Goal: Task Accomplishment & Management: Use online tool/utility

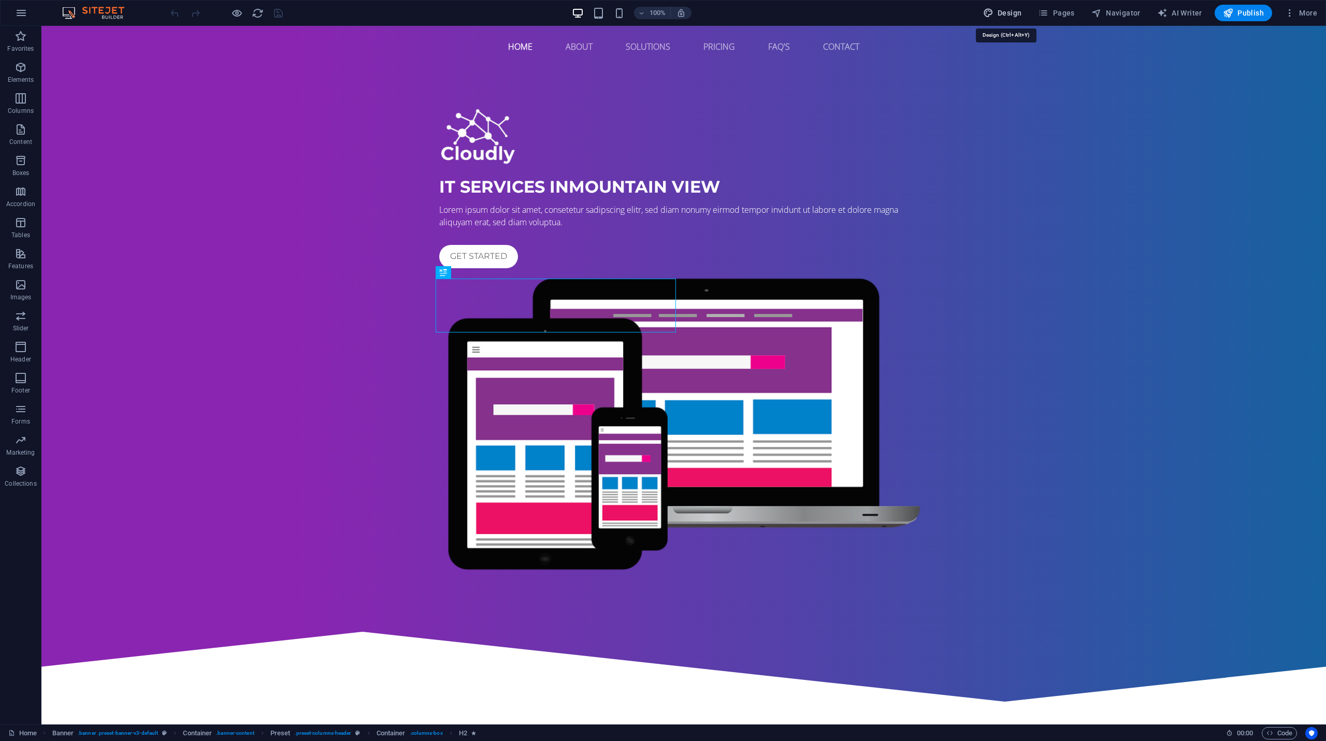
click at [1010, 13] on span "Design" at bounding box center [1002, 13] width 39 height 10
select select "px"
select select "400"
select select "px"
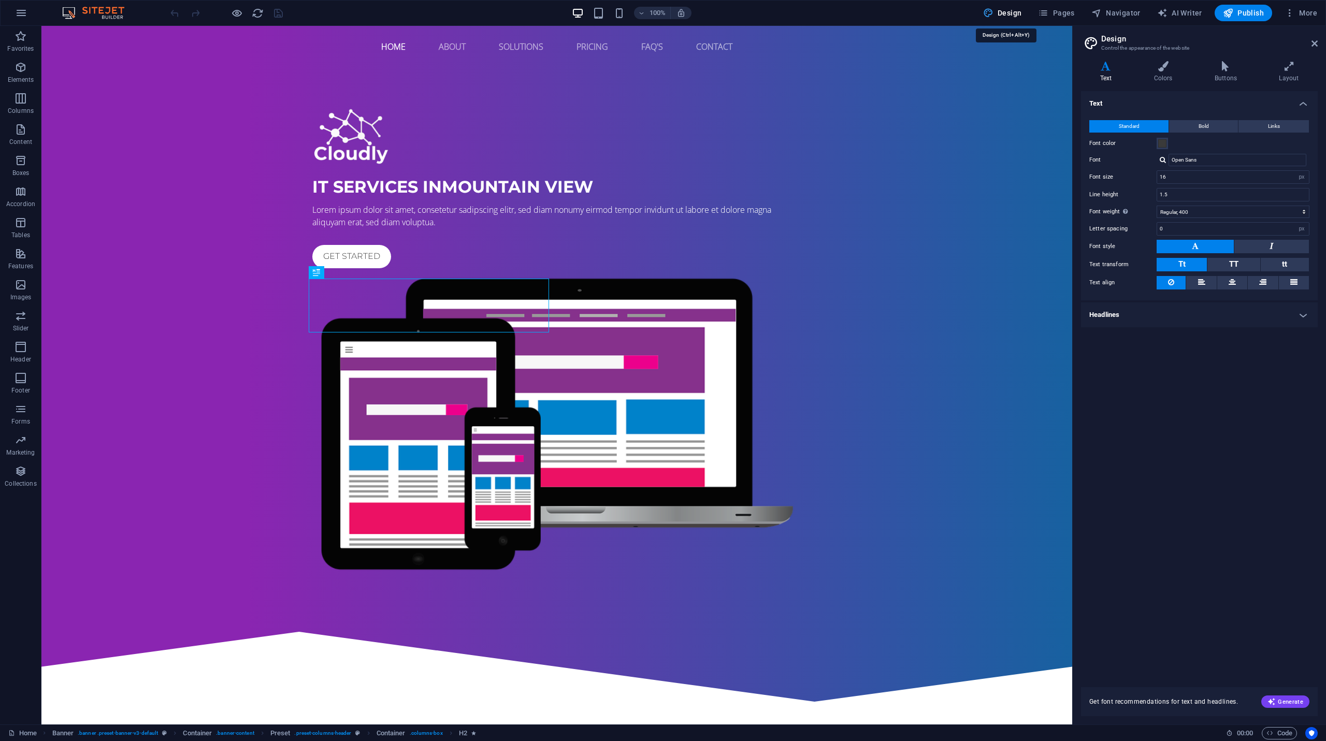
click at [1010, 13] on span "Design" at bounding box center [1002, 13] width 39 height 10
click at [1316, 44] on icon at bounding box center [1314, 43] width 6 height 8
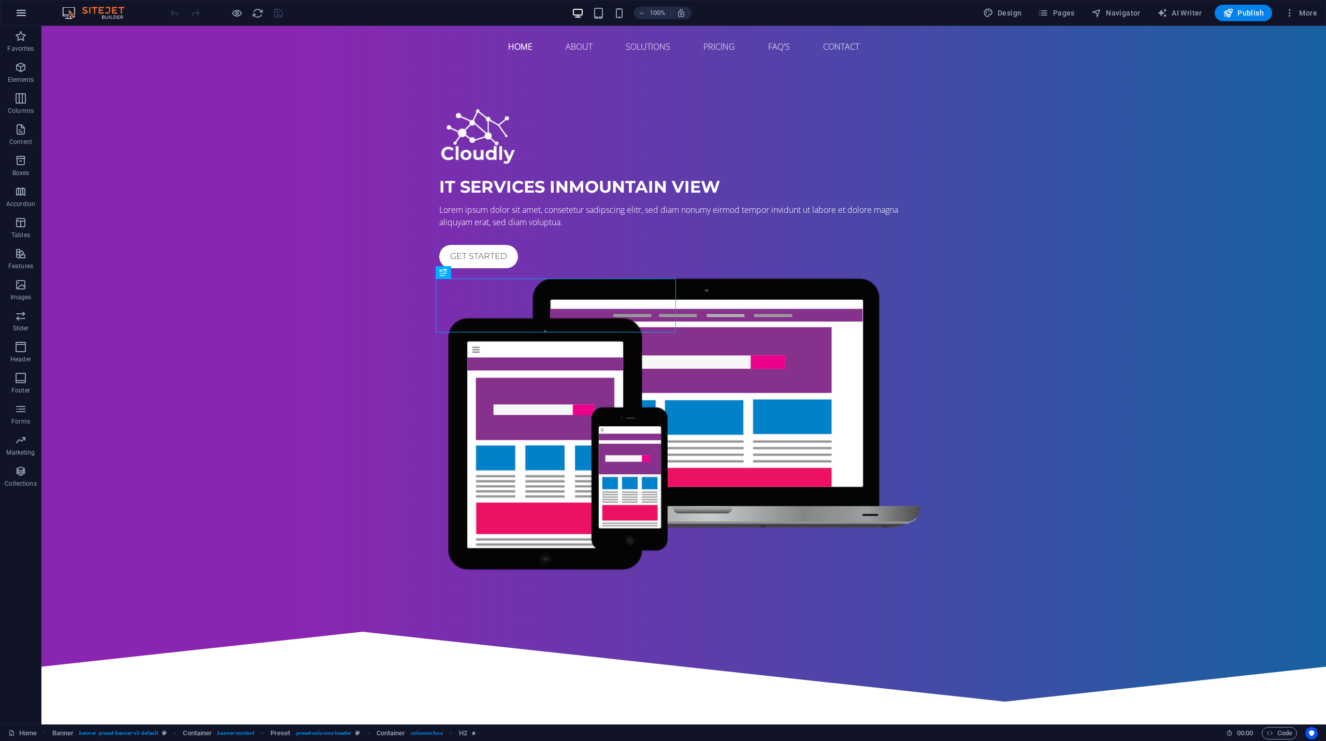
click at [23, 13] on icon "button" at bounding box center [21, 13] width 12 height 12
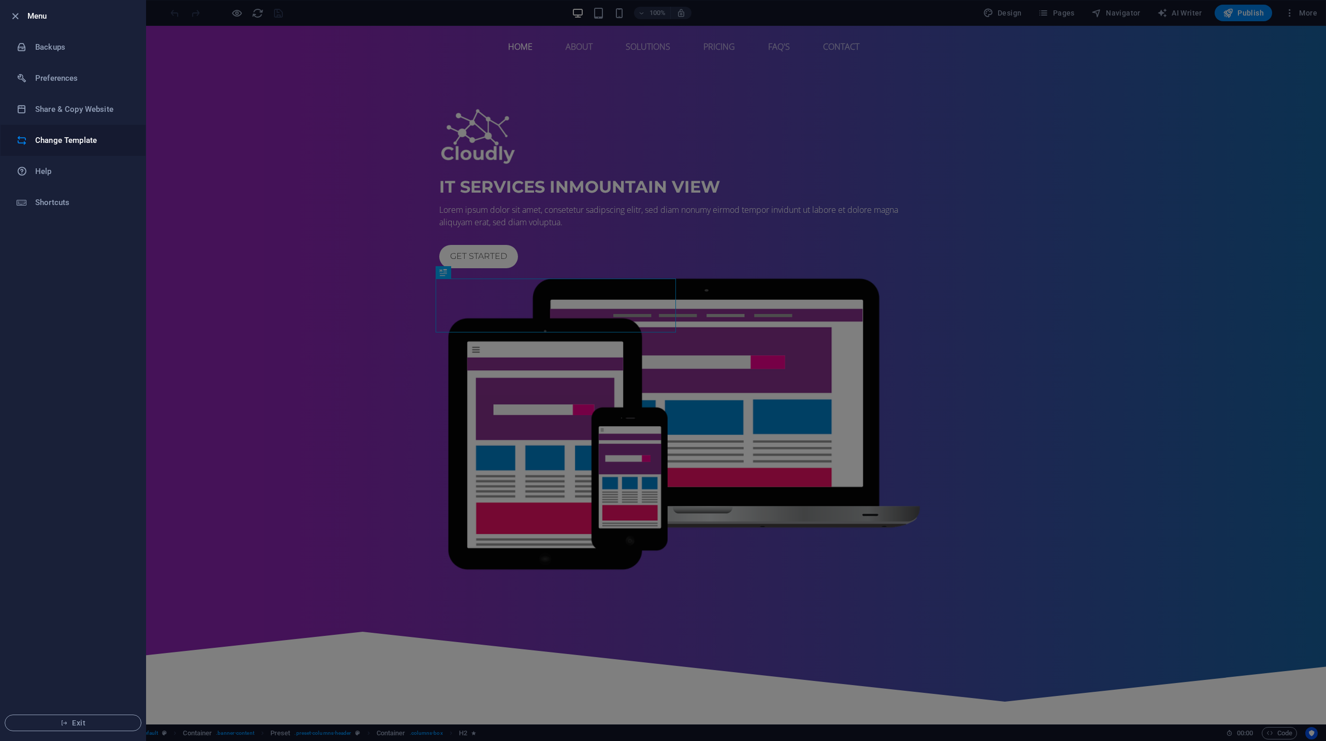
click at [62, 139] on h6 "Change Template" at bounding box center [83, 140] width 96 height 12
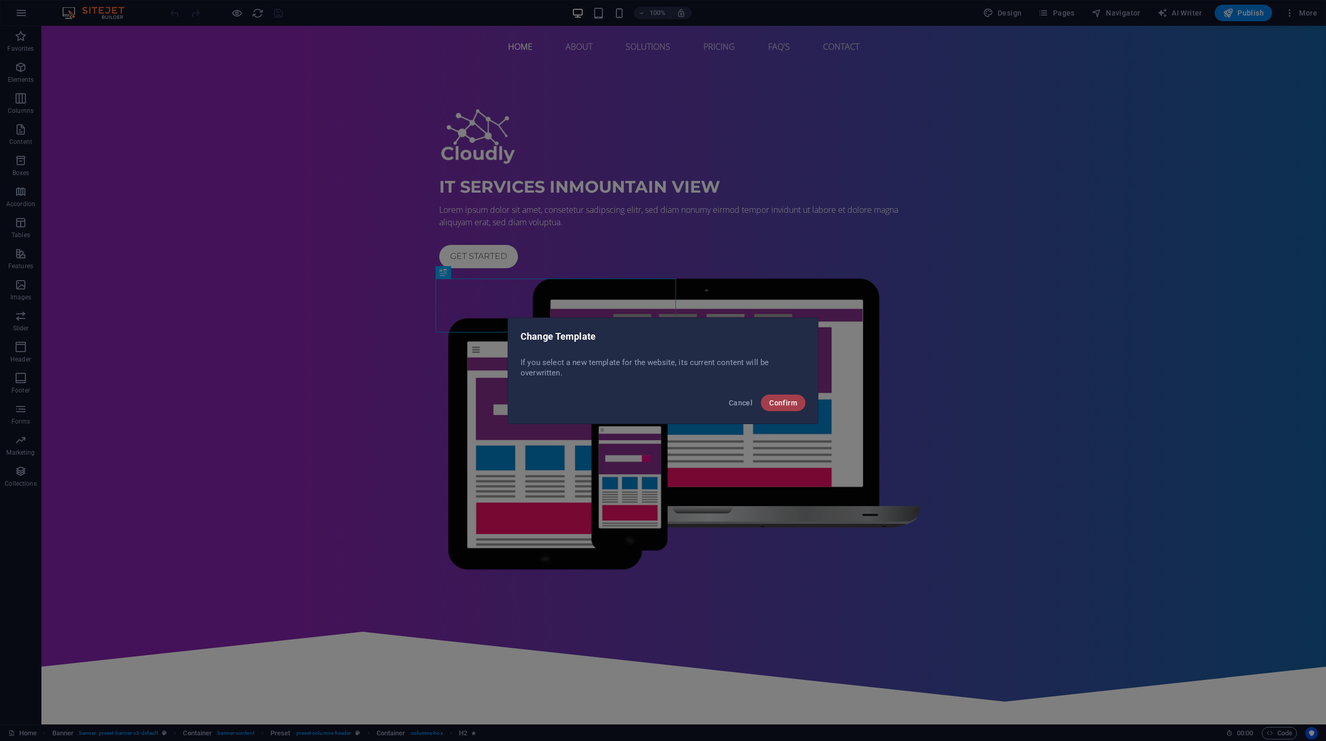
click at [783, 400] on span "Confirm" at bounding box center [783, 403] width 28 height 8
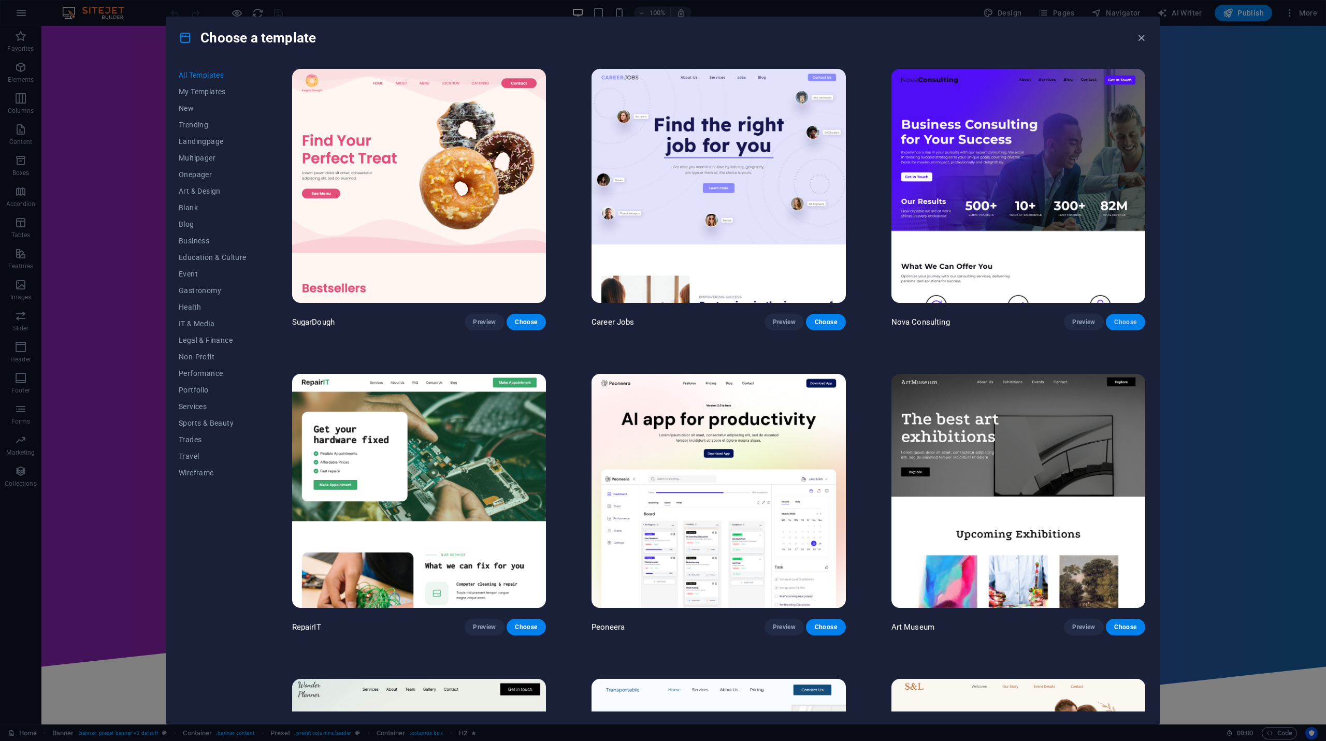
click at [1119, 320] on span "Choose" at bounding box center [1125, 322] width 23 height 8
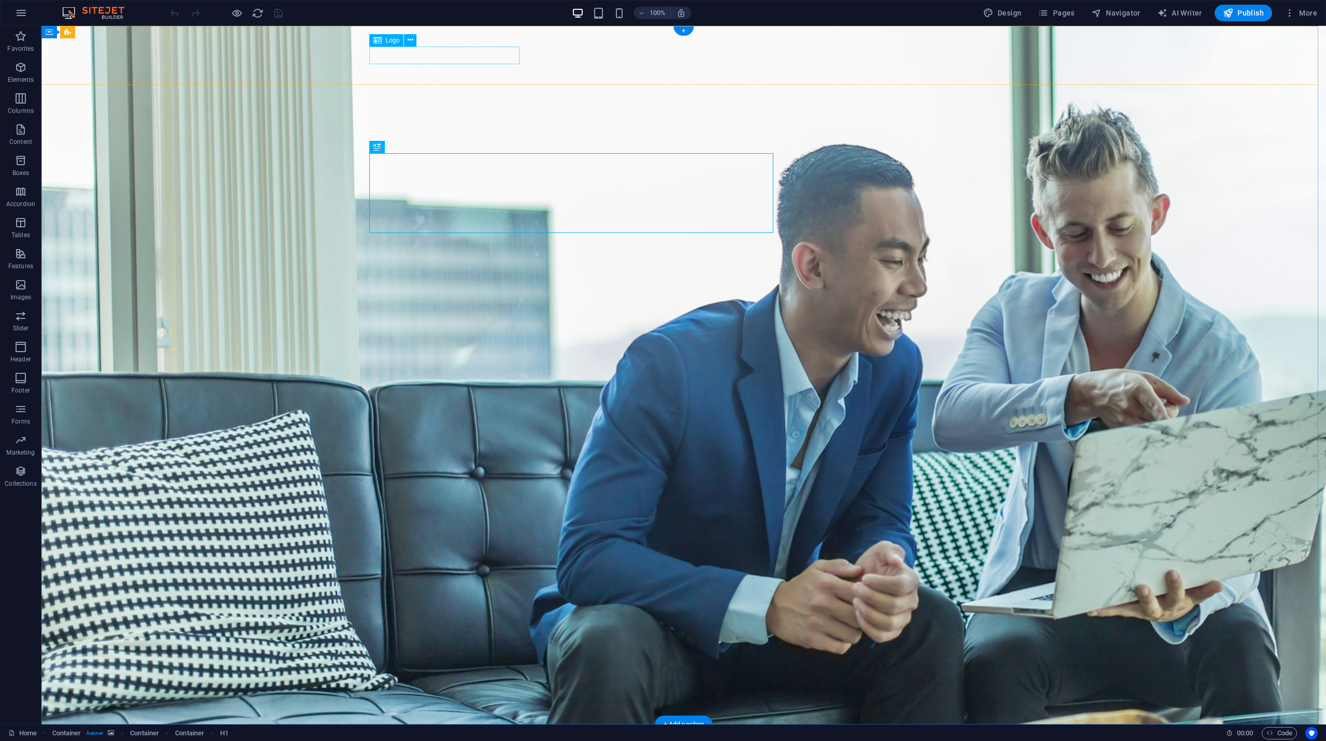
click at [406, 741] on div at bounding box center [683, 750] width 621 height 18
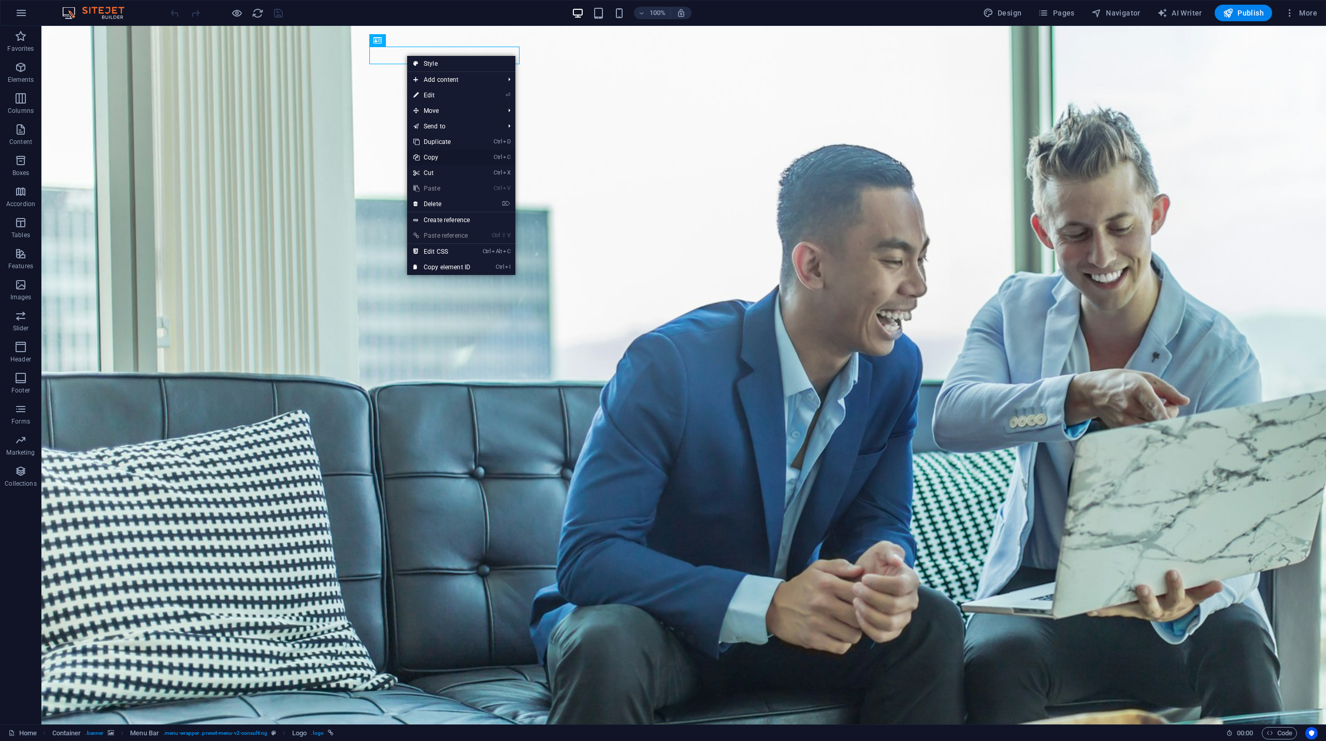
click at [439, 162] on link "Ctrl C Copy" at bounding box center [441, 158] width 69 height 16
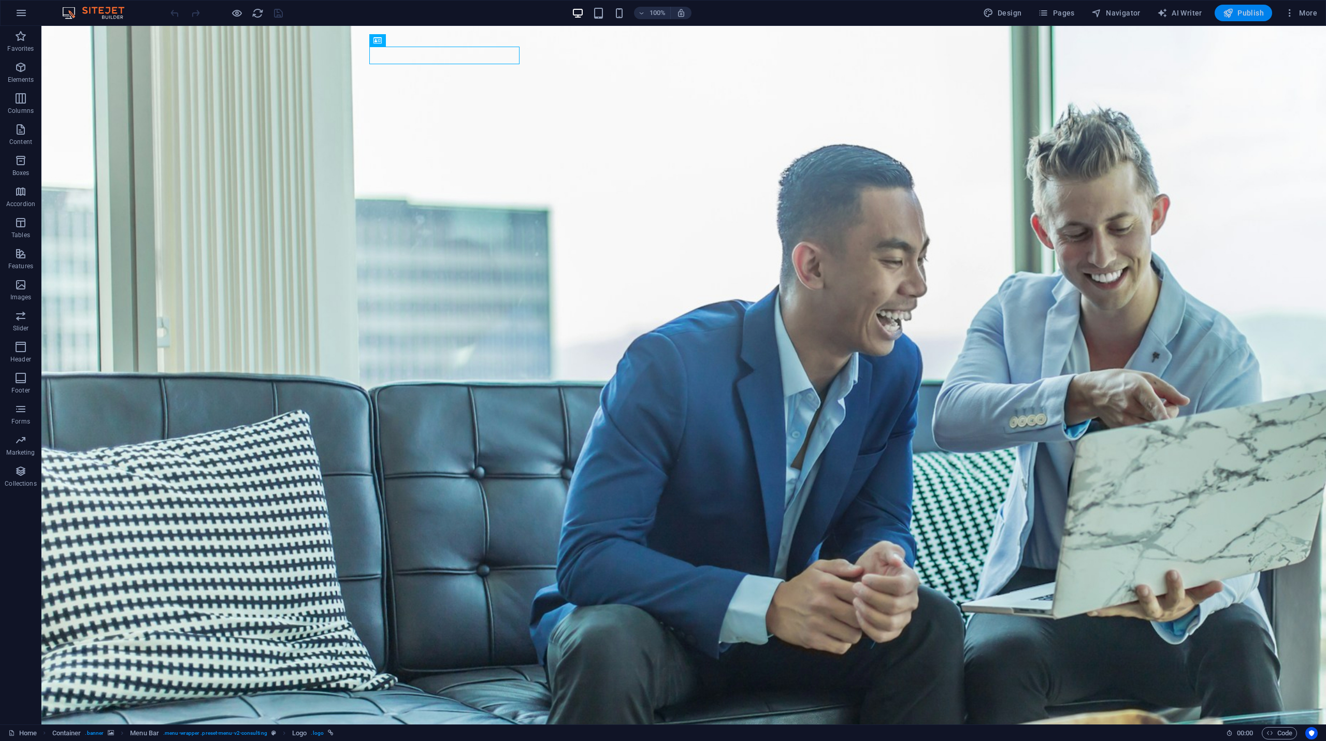
click at [1231, 17] on icon "button" at bounding box center [1228, 13] width 10 height 10
